Goal: Task Accomplishment & Management: Manage account settings

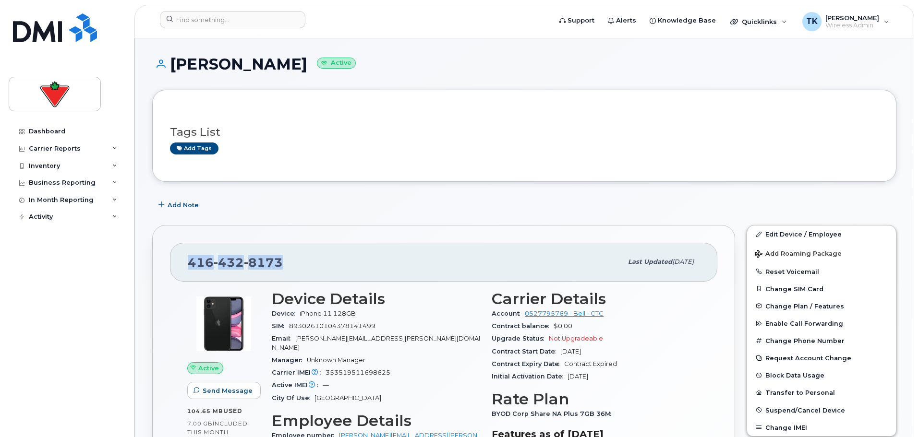
drag, startPoint x: 287, startPoint y: 262, endPoint x: 180, endPoint y: 262, distance: 106.1
click at [180, 262] on div "416 432 8173 Last updated Feb 11, 2025" at bounding box center [443, 262] width 547 height 38
copy span "416 432 8173"
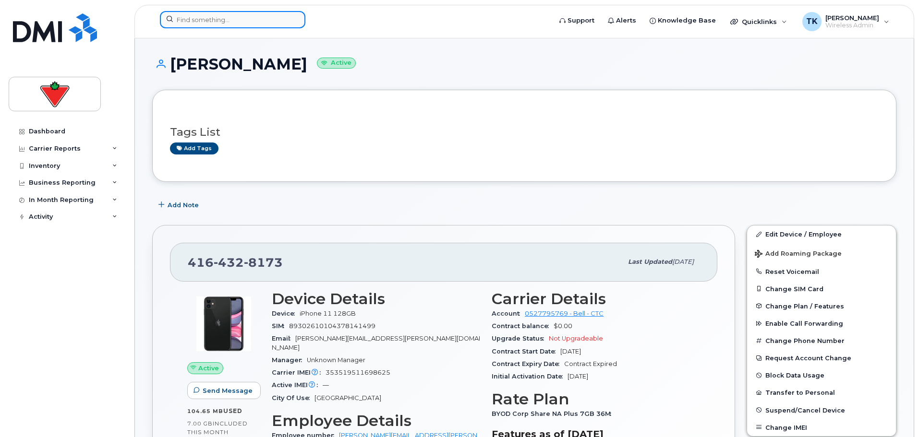
click at [228, 23] on input at bounding box center [232, 19] width 145 height 17
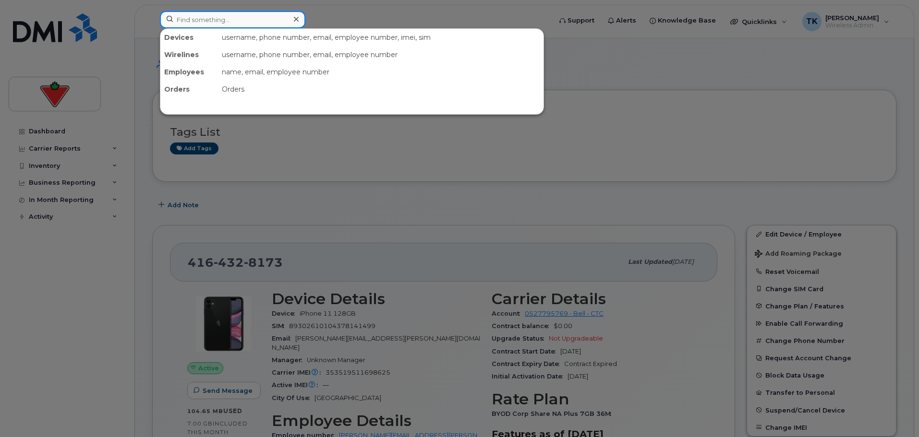
paste input "4164328173"
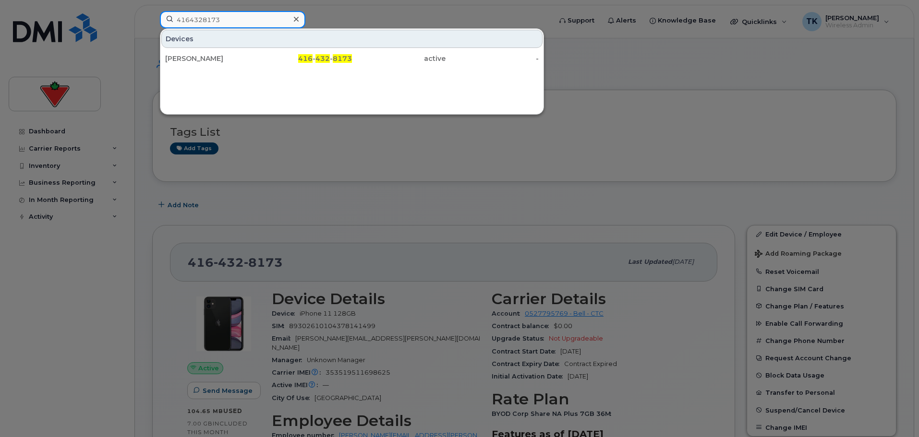
drag, startPoint x: 239, startPoint y: 18, endPoint x: 69, endPoint y: 13, distance: 170.9
click at [152, 13] on div "4164328173 Devices Mike Hanif 416 - 432 - 8173 active -" at bounding box center [352, 21] width 400 height 21
click at [238, 13] on input "4164328173" at bounding box center [232, 19] width 145 height 17
drag, startPoint x: 232, startPoint y: 22, endPoint x: -15, endPoint y: 24, distance: 247.2
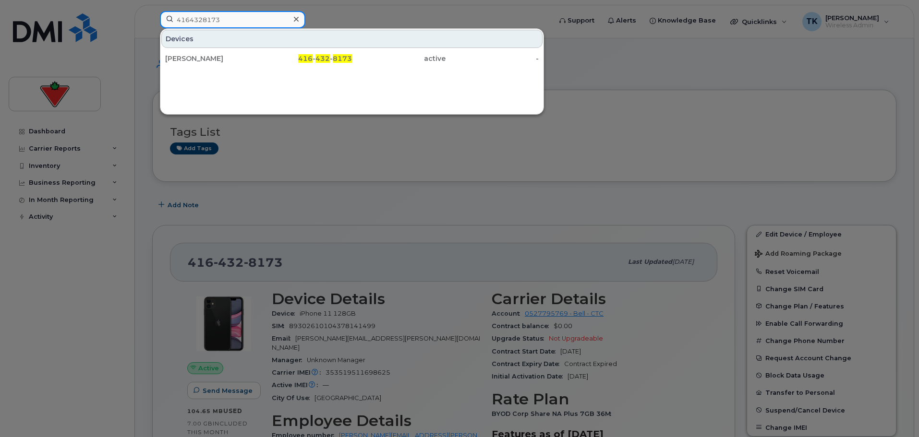
paste input "6065938"
type input "4166065938"
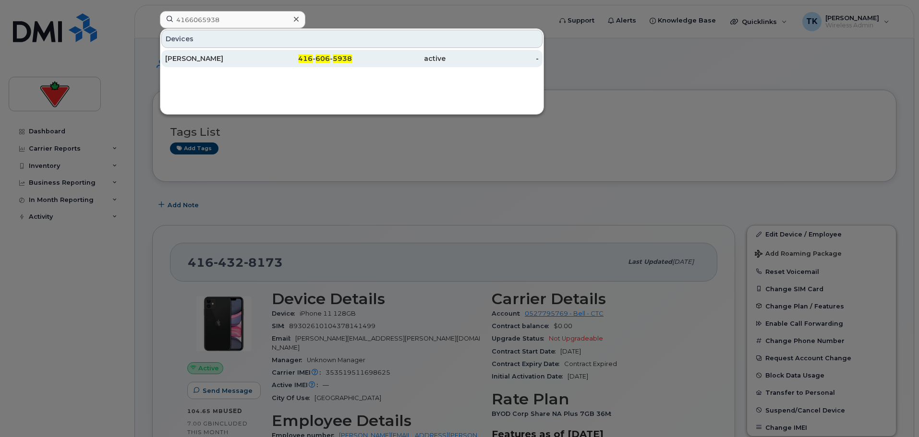
click at [192, 55] on div "Sahiba Singh" at bounding box center [212, 59] width 94 height 10
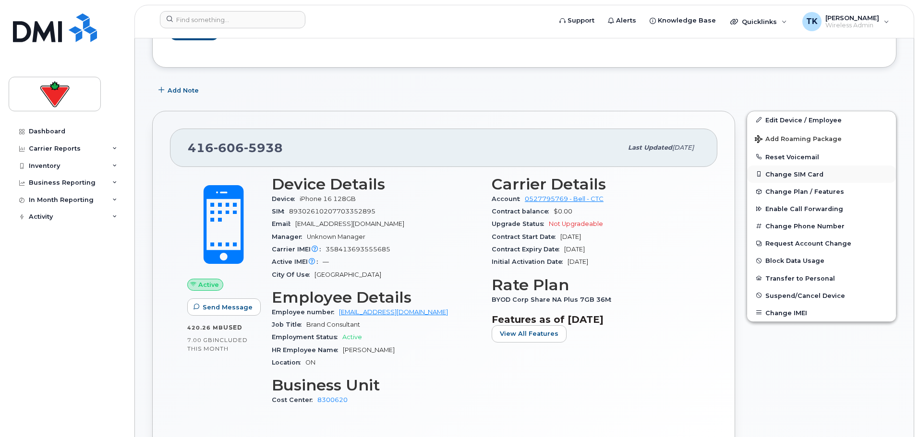
scroll to position [144, 0]
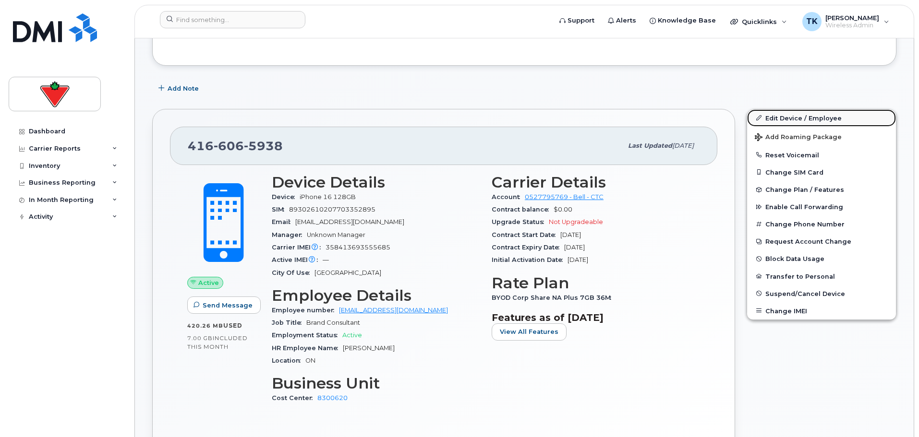
click at [802, 118] on link "Edit Device / Employee" at bounding box center [821, 117] width 149 height 17
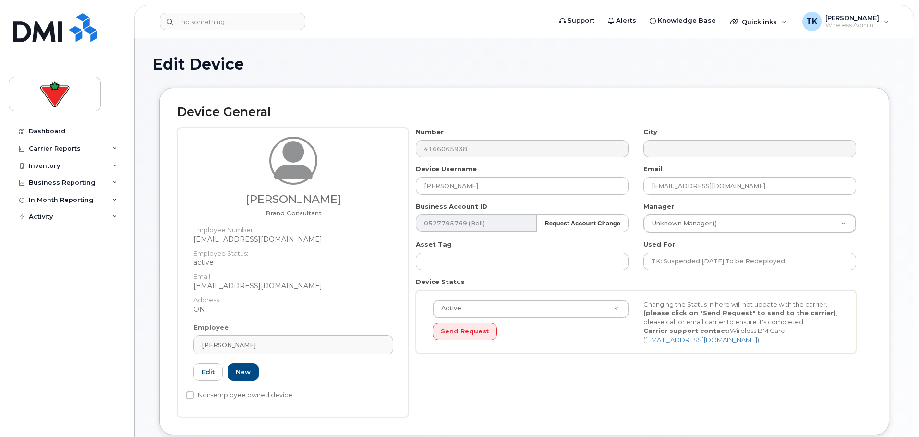
click at [540, 370] on div "Number 4166065938 City Device Username Sahiba Singh Email Sahiba.Singh@cantire.…" at bounding box center [639, 273] width 463 height 290
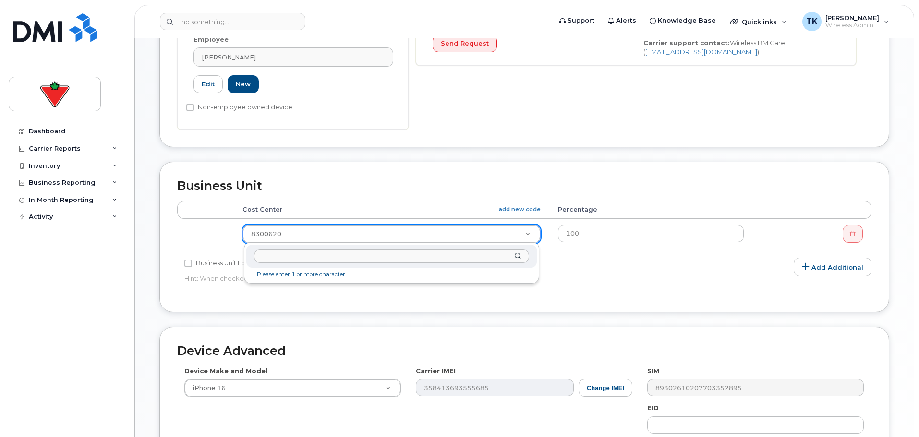
type input "8300639"
click at [310, 259] on input "8300639" at bounding box center [391, 257] width 275 height 14
click at [334, 256] on input "8300639" at bounding box center [391, 257] width 275 height 14
type input "8300639"
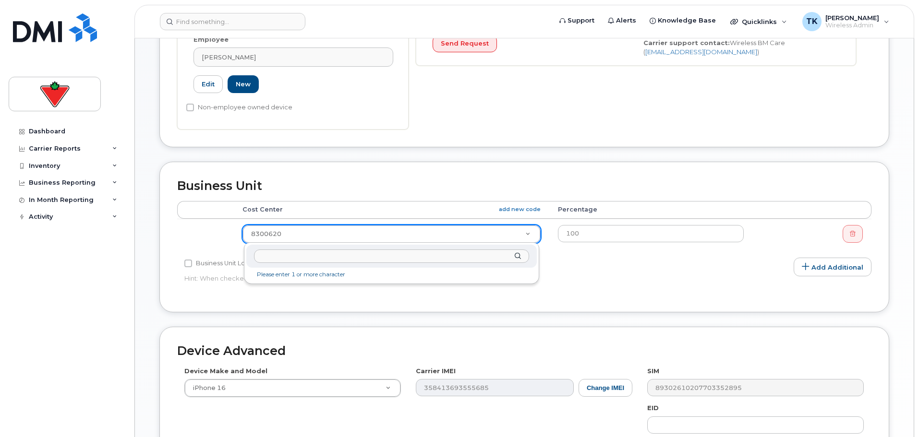
paste input "8300639"
click at [291, 257] on input "8300639" at bounding box center [391, 257] width 275 height 14
type input "8300639"
click at [281, 275] on li "No matches found" at bounding box center [391, 275] width 287 height 10
click at [295, 259] on input "8300639" at bounding box center [391, 257] width 275 height 14
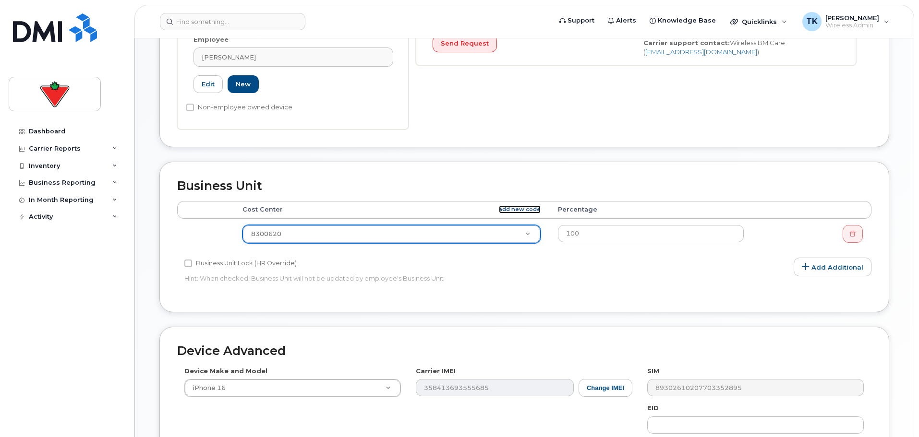
click at [520, 208] on link "add new code" at bounding box center [520, 209] width 42 height 8
drag, startPoint x: 294, startPoint y: 231, endPoint x: 211, endPoint y: 222, distance: 84.0
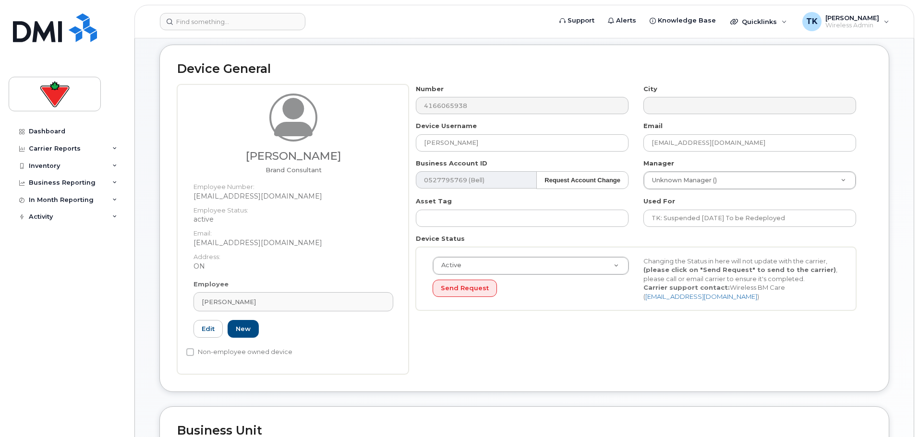
scroll to position [0, 0]
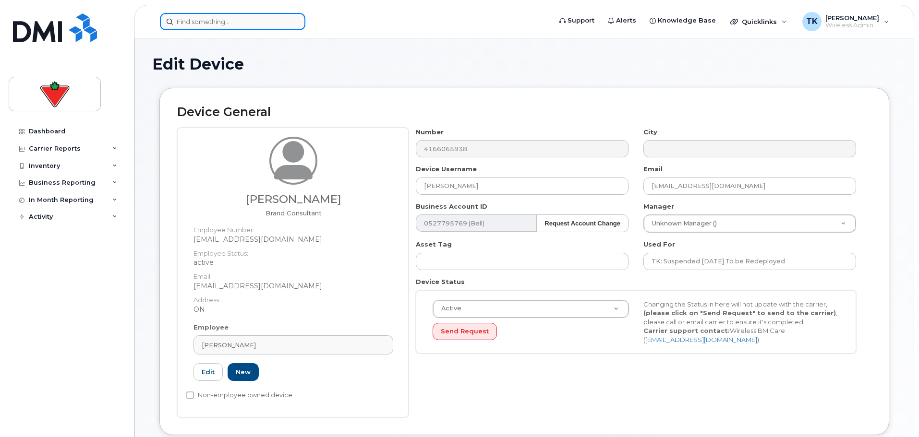
click at [248, 19] on input at bounding box center [232, 21] width 145 height 17
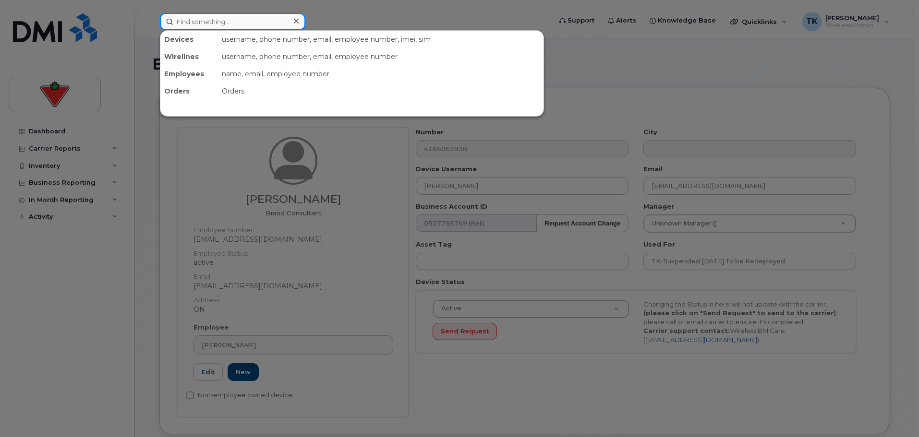
paste input "[PERSON_NAME]"
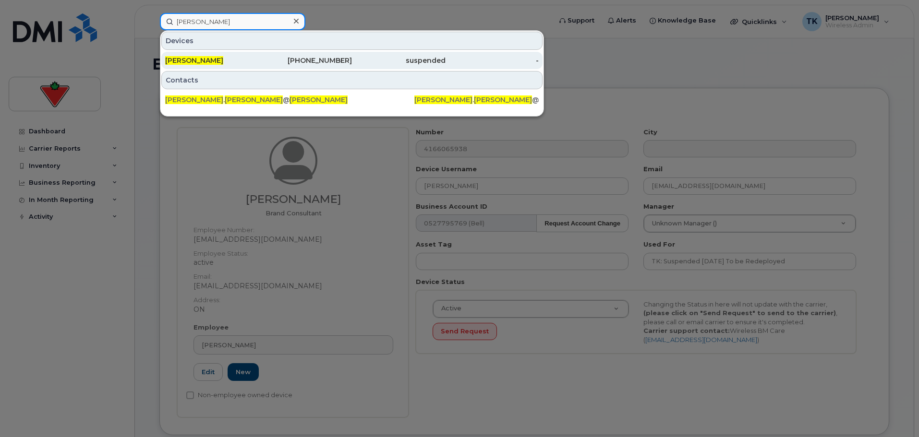
type input "[PERSON_NAME]"
click at [199, 59] on span "[PERSON_NAME]" at bounding box center [194, 60] width 58 height 9
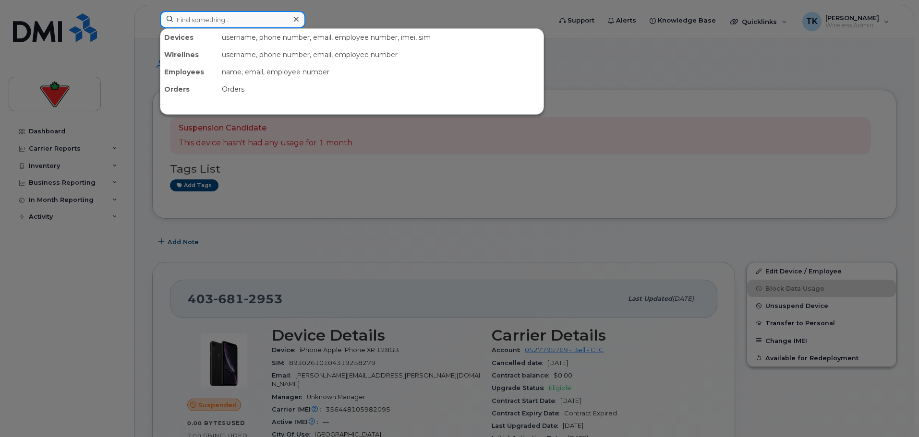
click at [219, 19] on input at bounding box center [232, 19] width 145 height 17
paste input "[PHONE_NUMBER]"
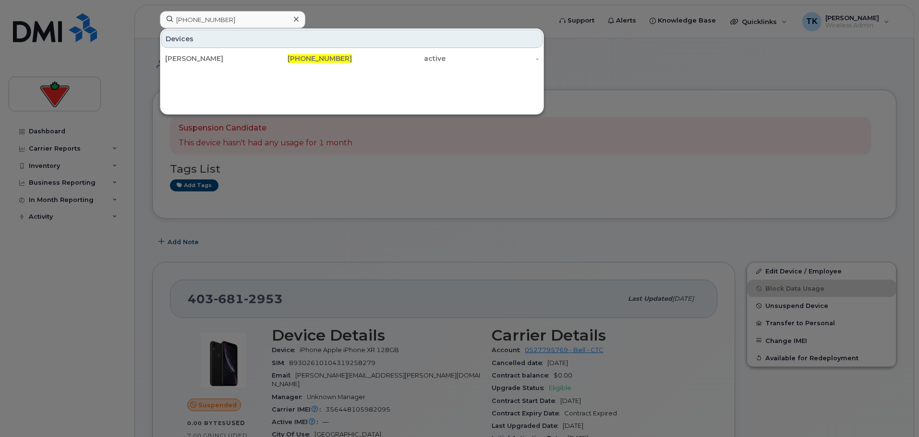
click at [322, 14] on div at bounding box center [459, 218] width 919 height 437
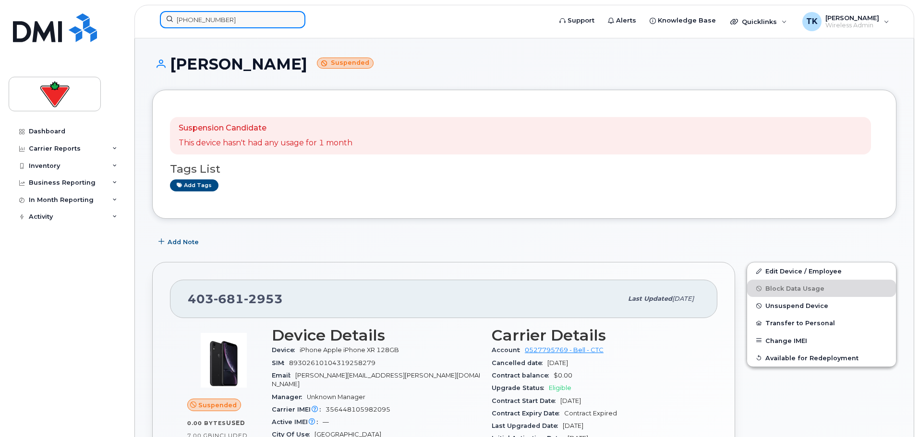
click at [252, 21] on input "[PHONE_NUMBER]" at bounding box center [232, 19] width 145 height 17
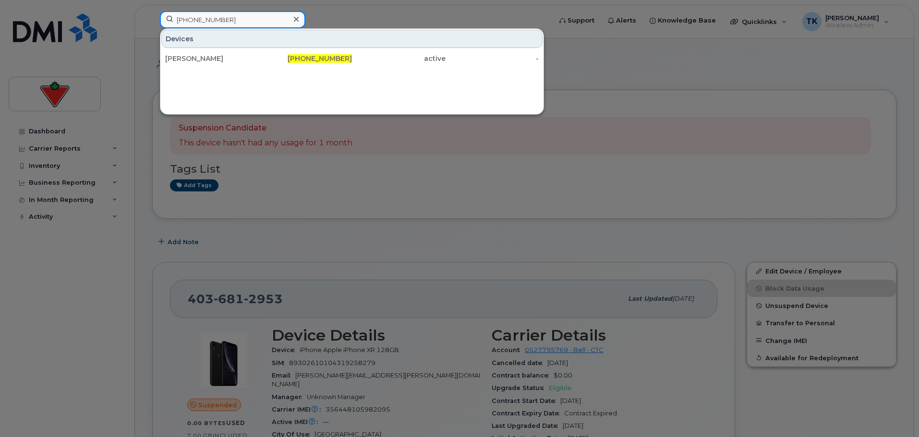
drag, startPoint x: 259, startPoint y: 18, endPoint x: 88, endPoint y: 0, distance: 171.3
click at [152, 11] on div "[PHONE_NUMBER] Devices [PERSON_NAME] [PHONE_NUMBER] active -" at bounding box center [352, 21] width 400 height 21
paste input "7099622"
type input "4167099622"
